Goal: Task Accomplishment & Management: Manage account settings

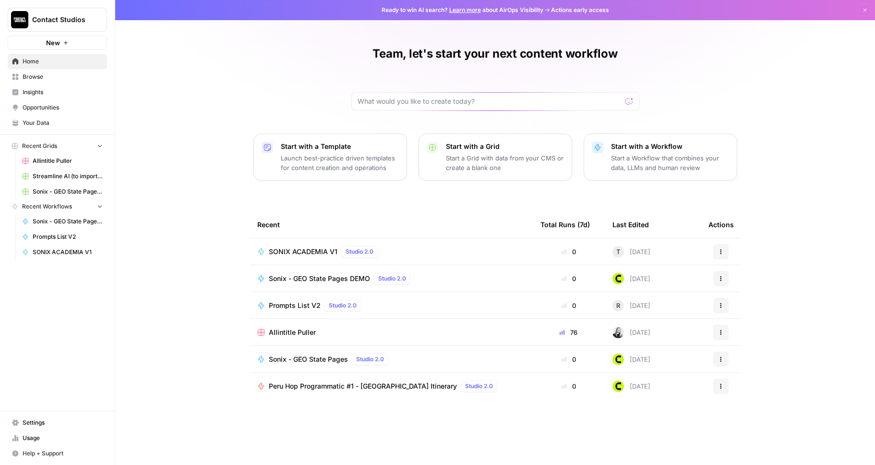
click at [42, 420] on span "Settings" at bounding box center [63, 422] width 80 height 9
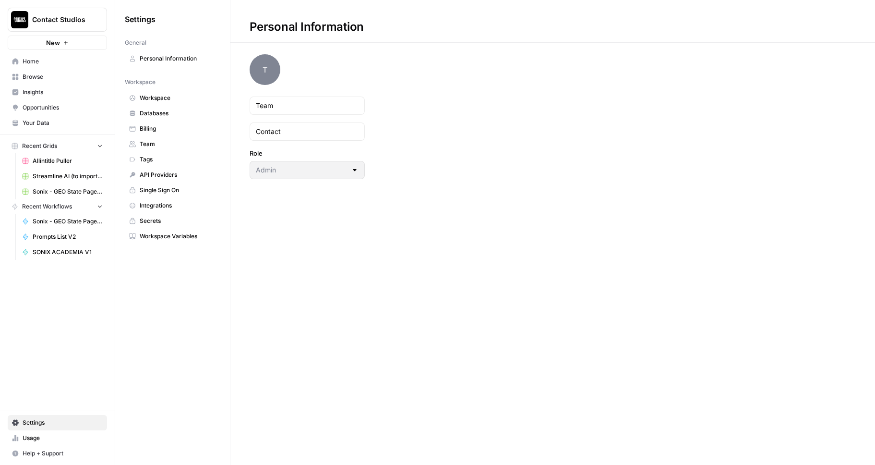
click at [183, 132] on span "Billing" at bounding box center [178, 128] width 76 height 9
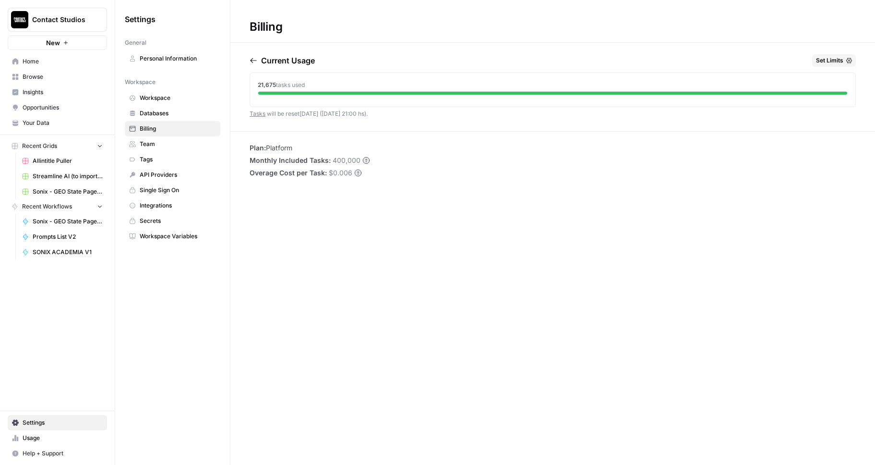
click at [183, 173] on span "API Providers" at bounding box center [178, 174] width 76 height 9
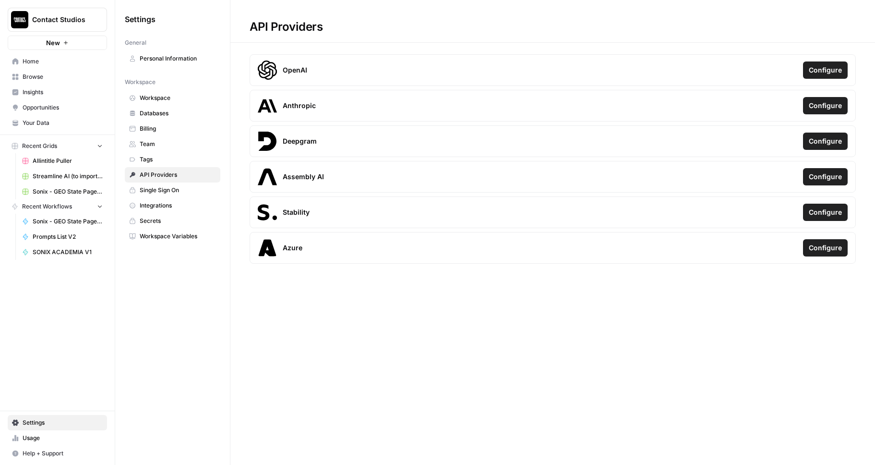
click at [195, 59] on span "Personal Information" at bounding box center [178, 58] width 76 height 9
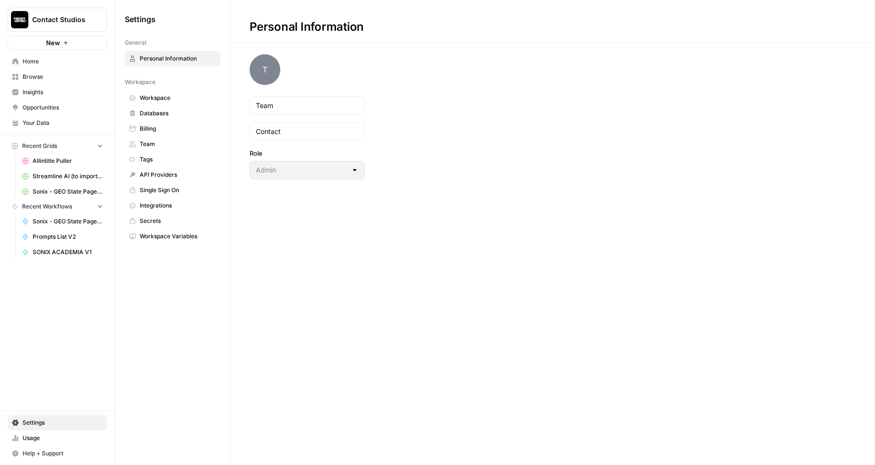
click at [174, 127] on span "Billing" at bounding box center [178, 128] width 76 height 9
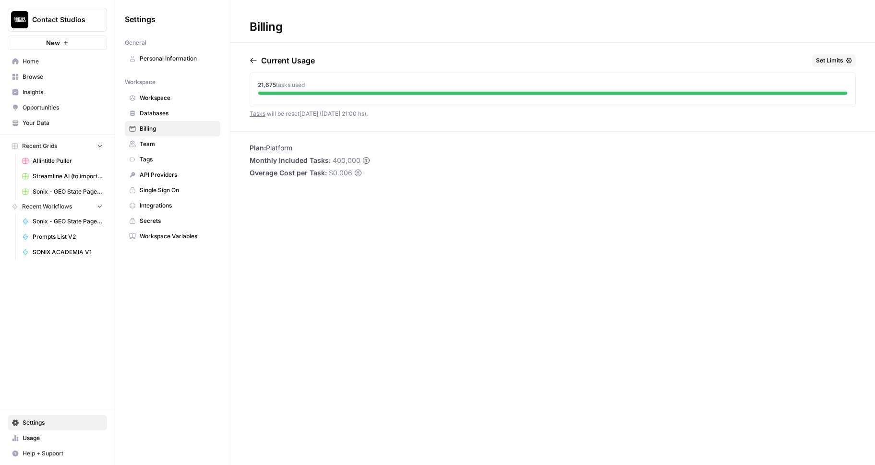
click at [168, 147] on span "Team" at bounding box center [178, 144] width 76 height 9
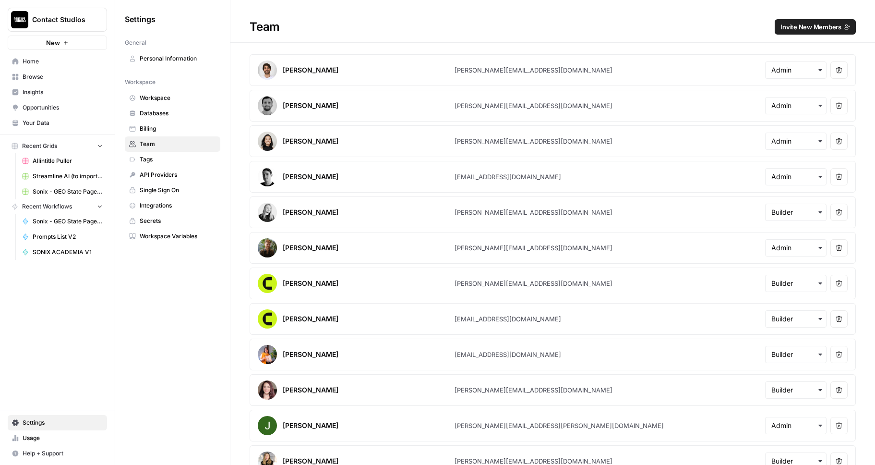
scroll to position [407, 0]
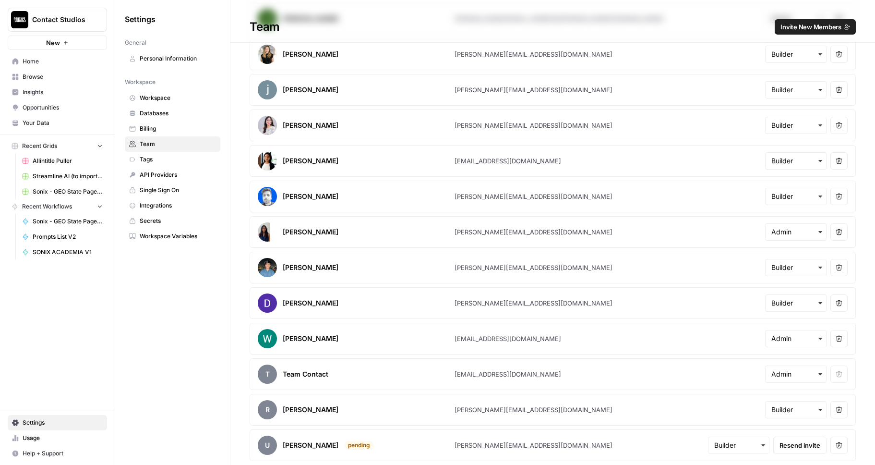
click at [165, 221] on span "Secrets" at bounding box center [178, 220] width 76 height 9
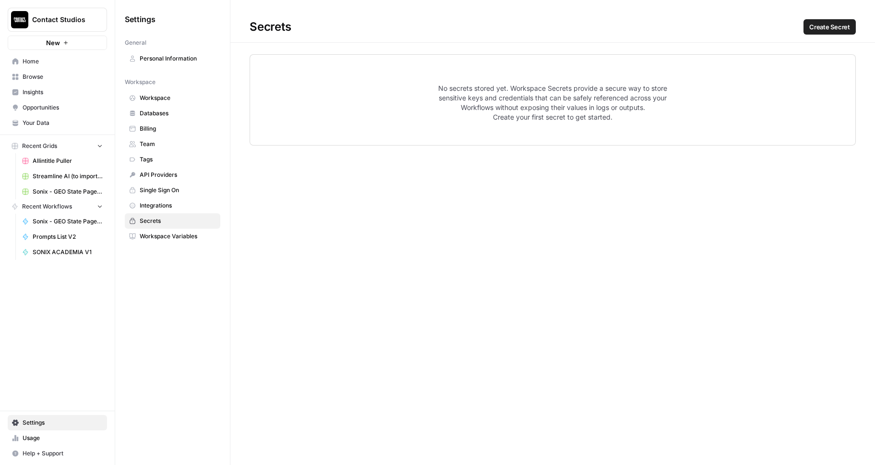
click at [159, 207] on span "Integrations" at bounding box center [178, 205] width 76 height 9
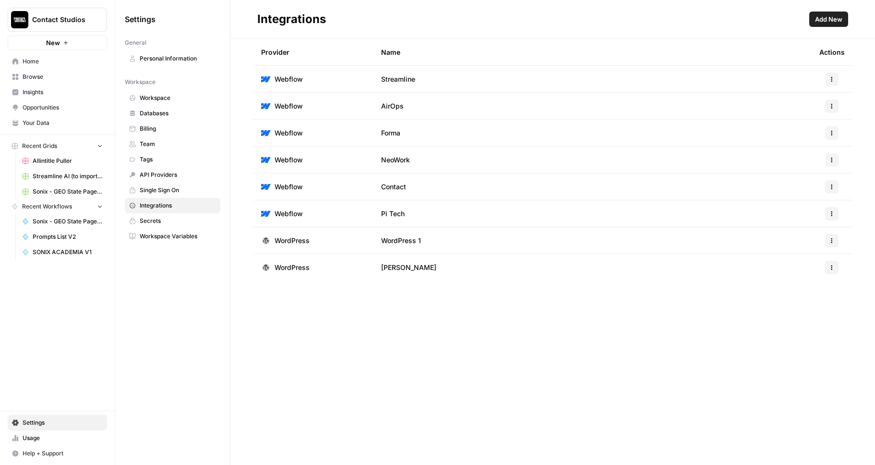
click at [173, 192] on span "Single Sign On" at bounding box center [178, 190] width 76 height 9
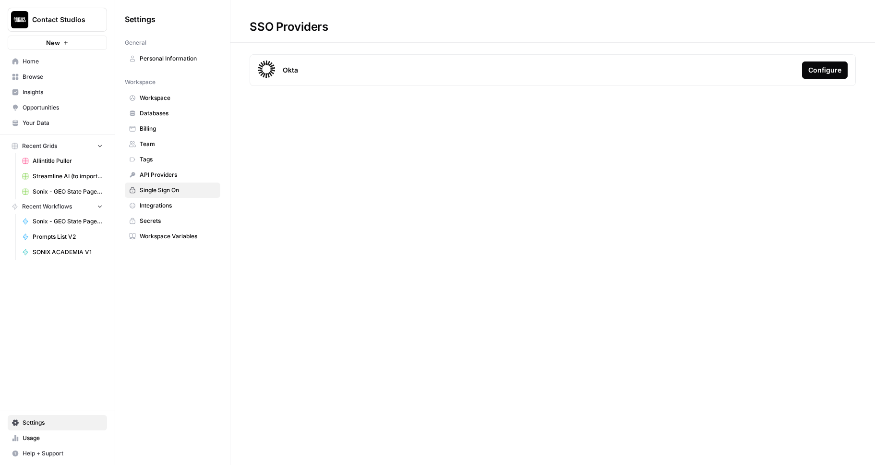
click at [180, 176] on span "API Providers" at bounding box center [178, 174] width 76 height 9
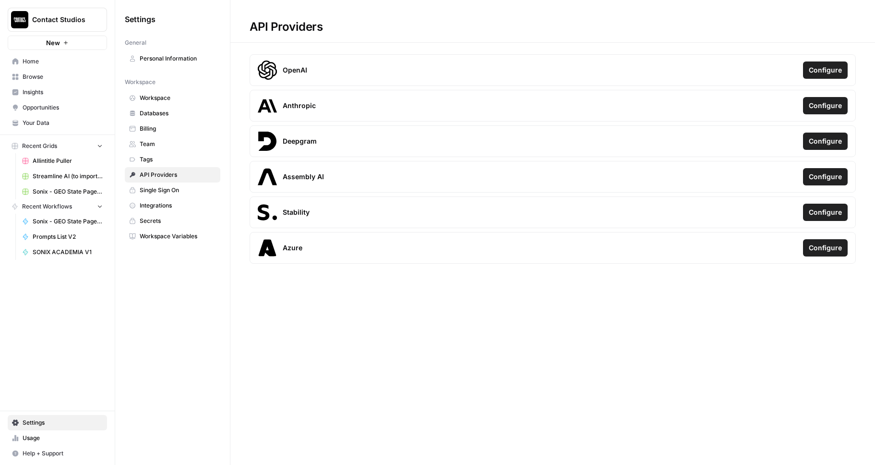
click at [36, 440] on span "Usage" at bounding box center [63, 437] width 80 height 9
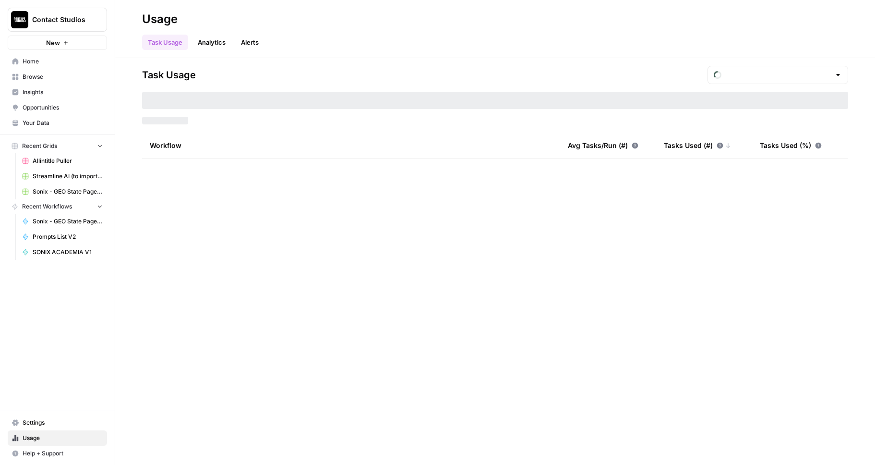
type input "September Tasks"
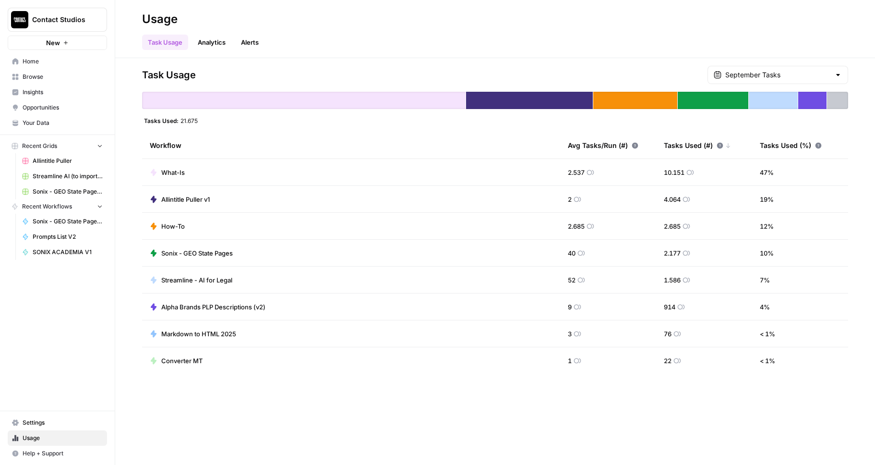
click at [210, 41] on link "Analytics" at bounding box center [211, 42] width 39 height 15
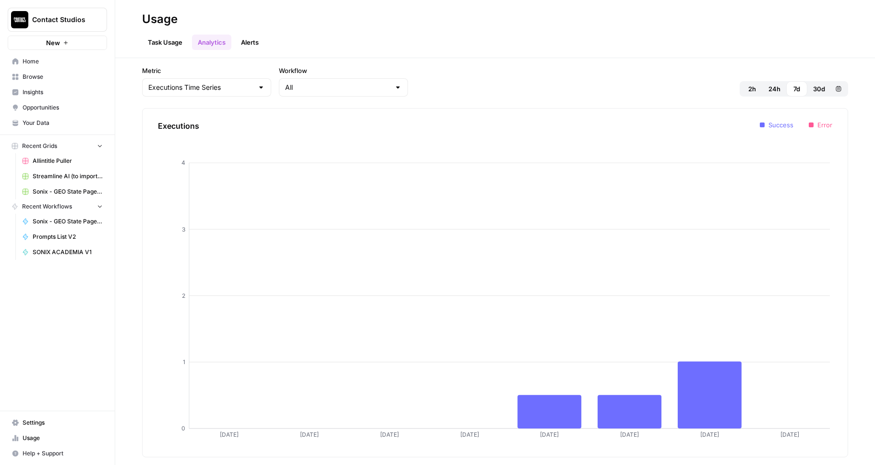
click at [176, 41] on link "Task Usage" at bounding box center [165, 42] width 46 height 15
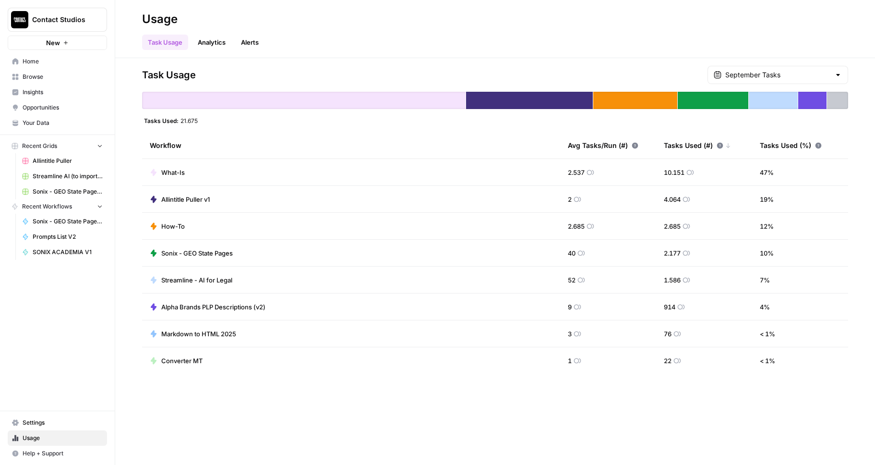
click at [223, 39] on link "Analytics" at bounding box center [211, 42] width 39 height 15
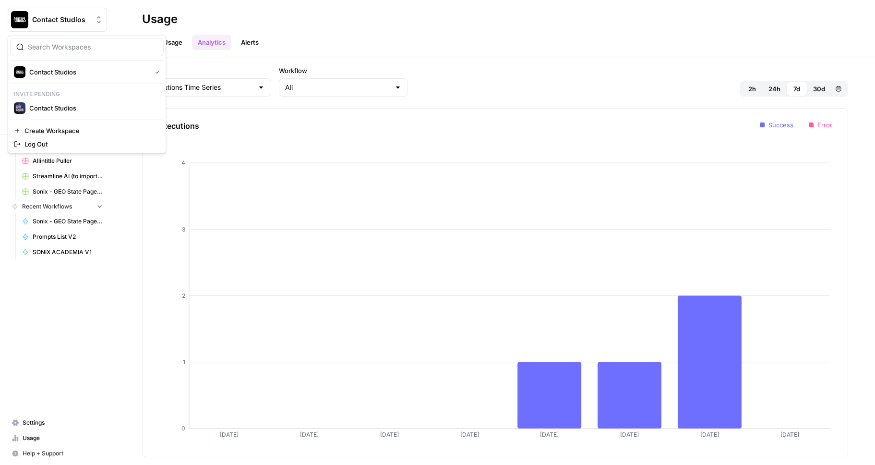
click at [80, 20] on span "Contact Studios" at bounding box center [61, 20] width 58 height 10
click at [71, 342] on div "Contact Studios New Home Browse Insights Opportunities Your Data Recent Grids A…" at bounding box center [57, 232] width 115 height 465
click at [52, 439] on span "Usage" at bounding box center [63, 437] width 80 height 9
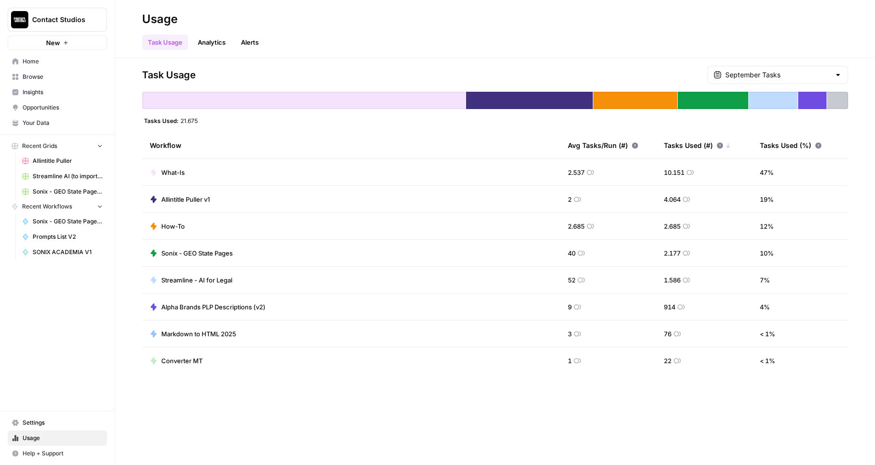
click at [51, 424] on span "Settings" at bounding box center [63, 422] width 80 height 9
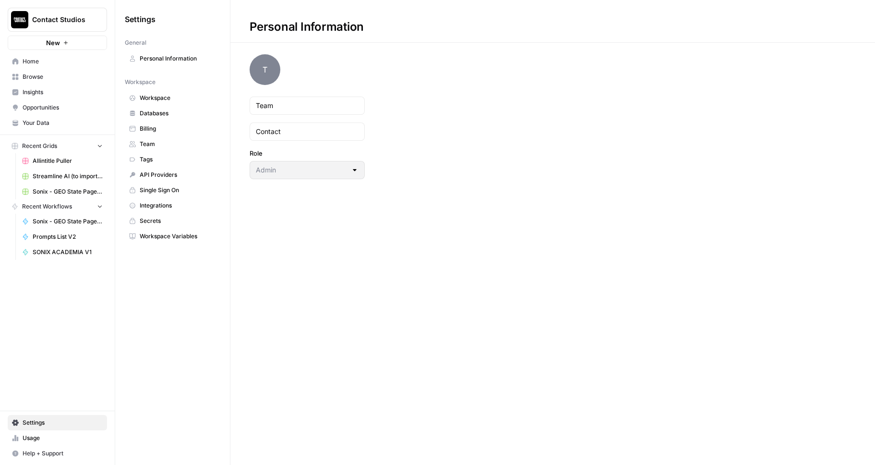
click at [57, 437] on span "Usage" at bounding box center [63, 437] width 80 height 9
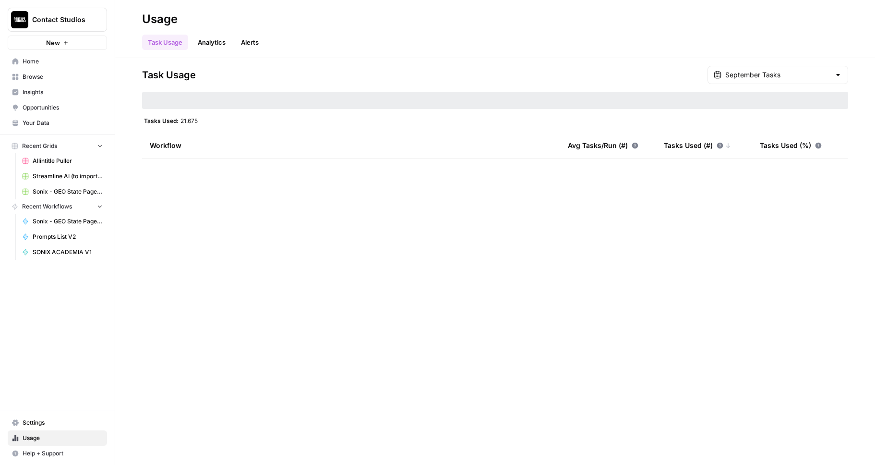
click at [56, 424] on span "Settings" at bounding box center [63, 422] width 80 height 9
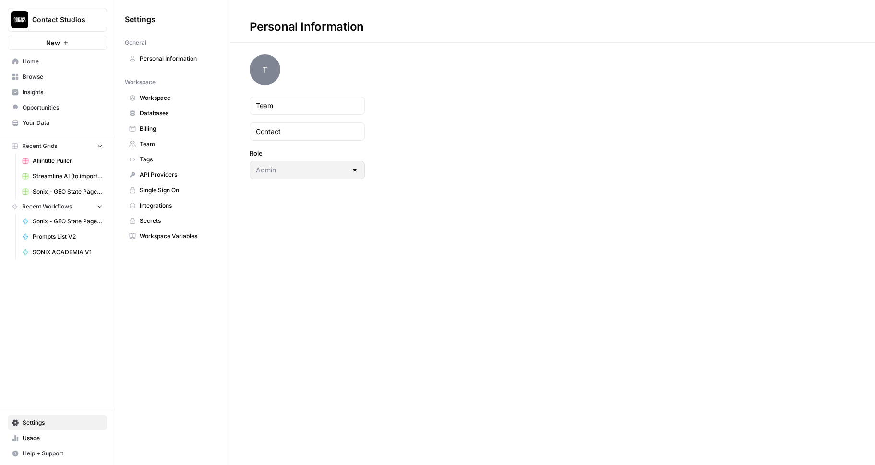
click at [202, 60] on span "Personal Information" at bounding box center [178, 58] width 76 height 9
click at [166, 146] on span "Team" at bounding box center [178, 144] width 76 height 9
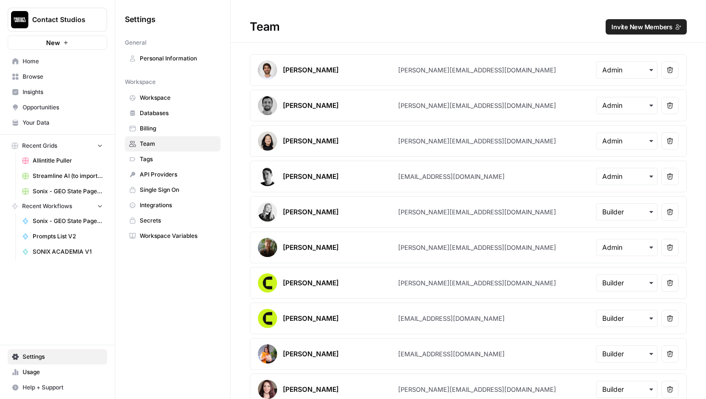
click at [73, 101] on link "Opportunities" at bounding box center [57, 107] width 99 height 15
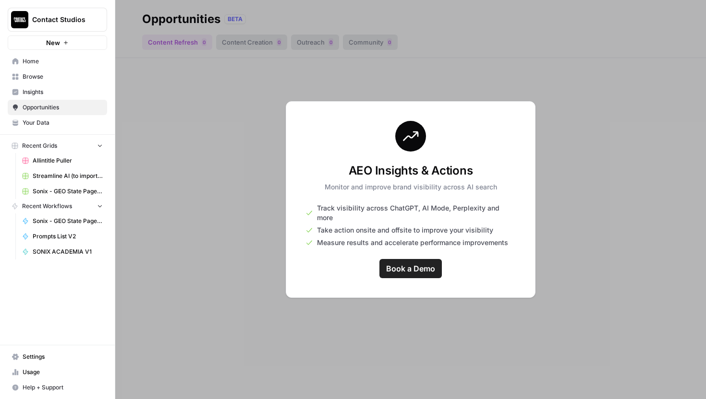
click at [60, 62] on span "Home" at bounding box center [63, 61] width 80 height 9
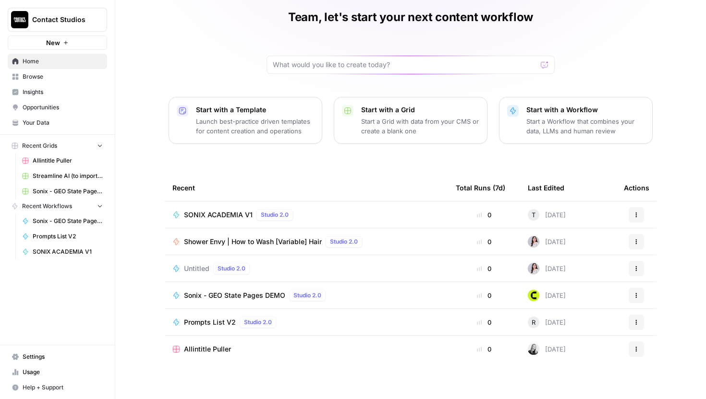
scroll to position [42, 0]
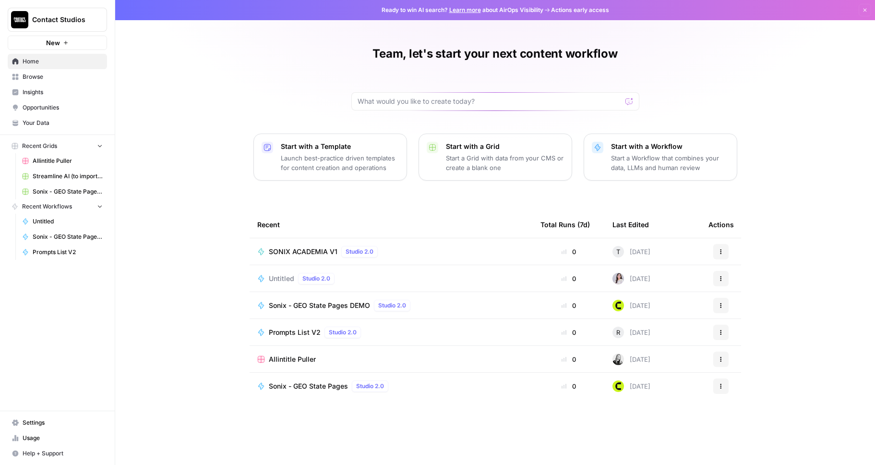
click at [41, 419] on span "Settings" at bounding box center [63, 422] width 80 height 9
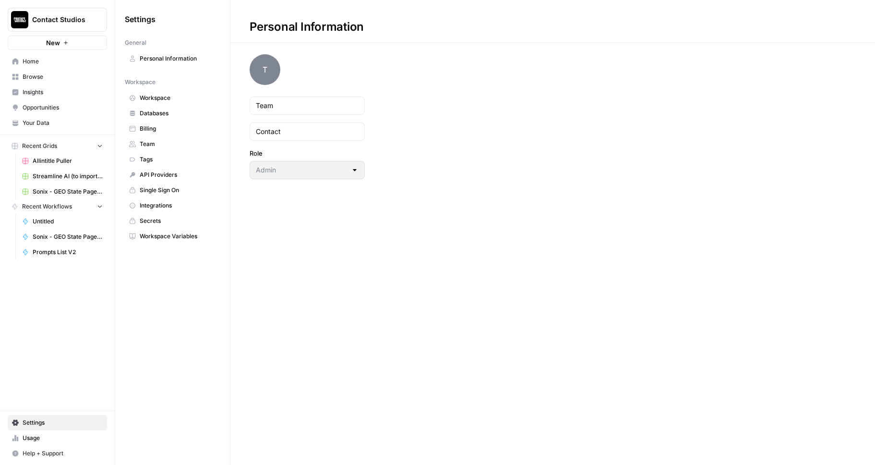
click at [157, 130] on span "Billing" at bounding box center [178, 128] width 76 height 9
